Goal: Task Accomplishment & Management: Use online tool/utility

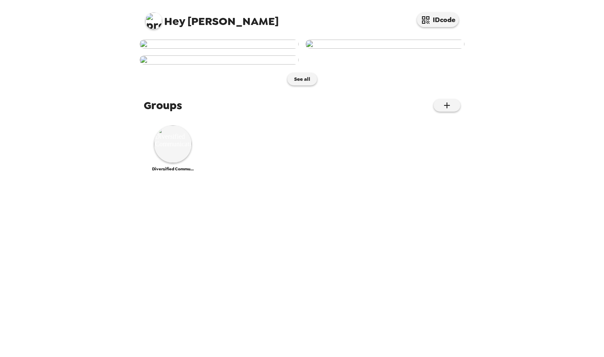
scroll to position [203, 0]
click at [160, 163] on img at bounding box center [173, 144] width 38 height 38
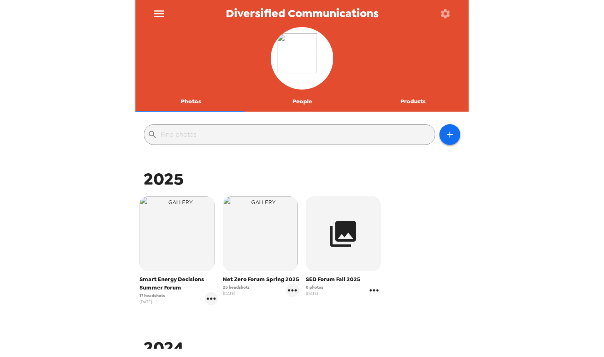
click at [374, 290] on icon "gallery menu" at bounding box center [374, 290] width 9 height 2
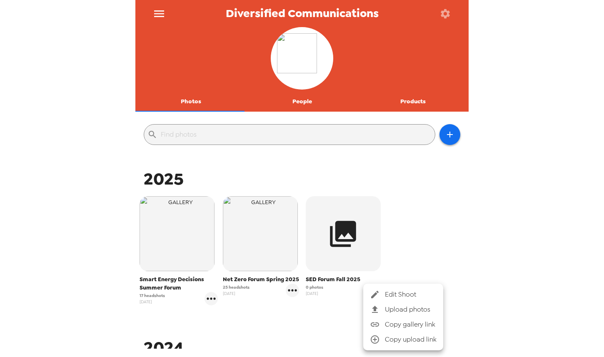
click at [435, 292] on span "Edit Shoot" at bounding box center [411, 295] width 52 height 10
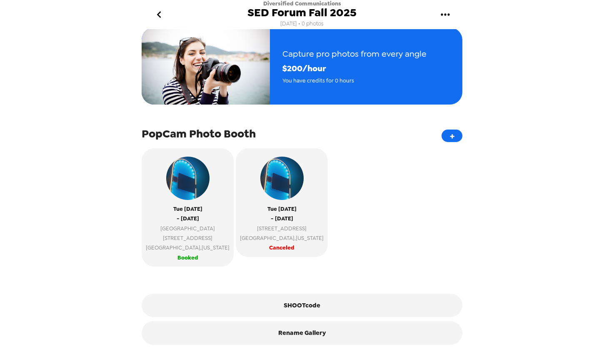
scroll to position [133, 0]
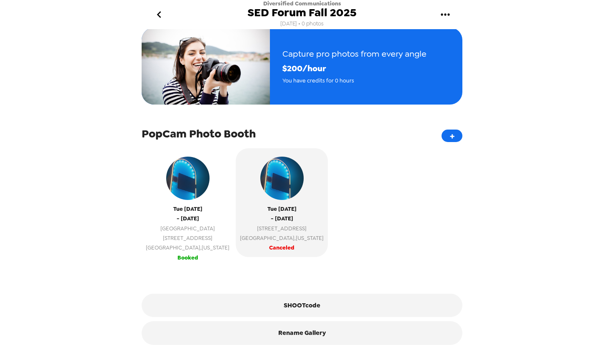
click at [222, 233] on span "[STREET_ADDRESS]" at bounding box center [188, 238] width 84 height 10
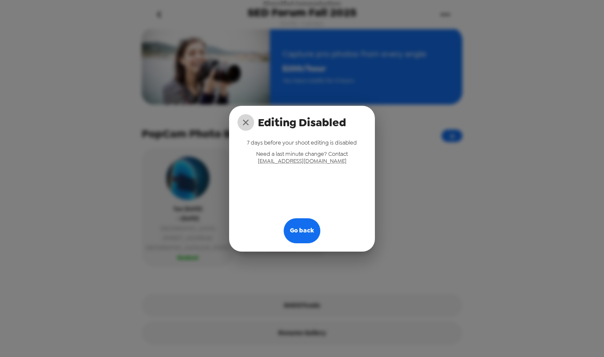
click at [241, 123] on icon "close" at bounding box center [246, 123] width 10 height 10
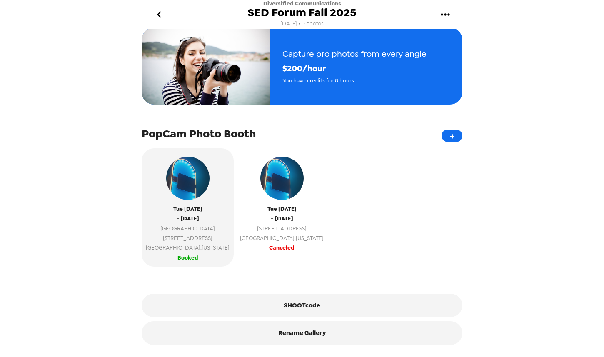
scroll to position [0, 0]
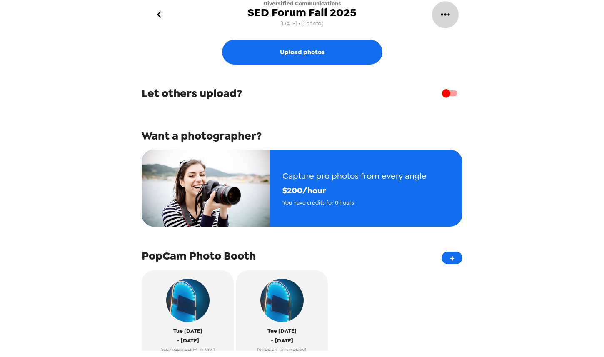
click at [443, 18] on icon "gallery menu" at bounding box center [445, 14] width 13 height 13
